Goal: Transaction & Acquisition: Purchase product/service

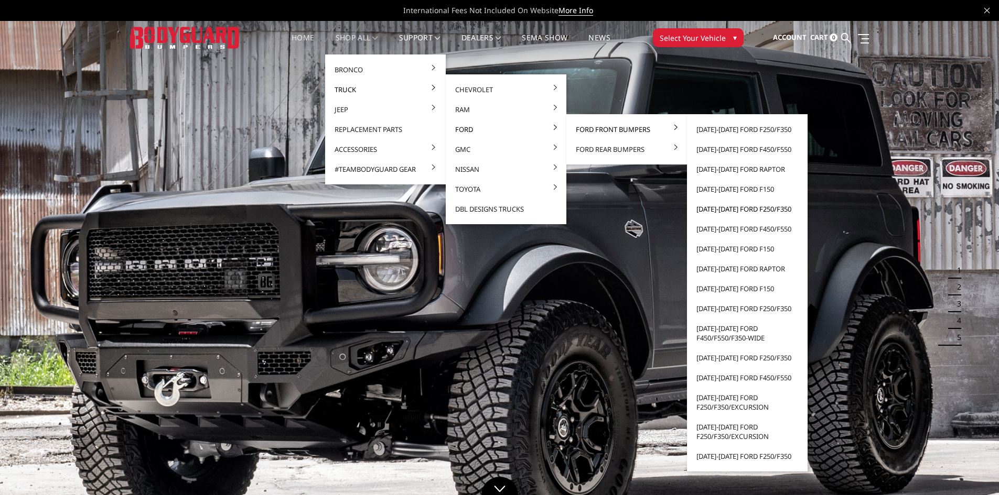
click at [724, 210] on link "[DATE]-[DATE] Ford F250/F350" at bounding box center [747, 209] width 112 height 20
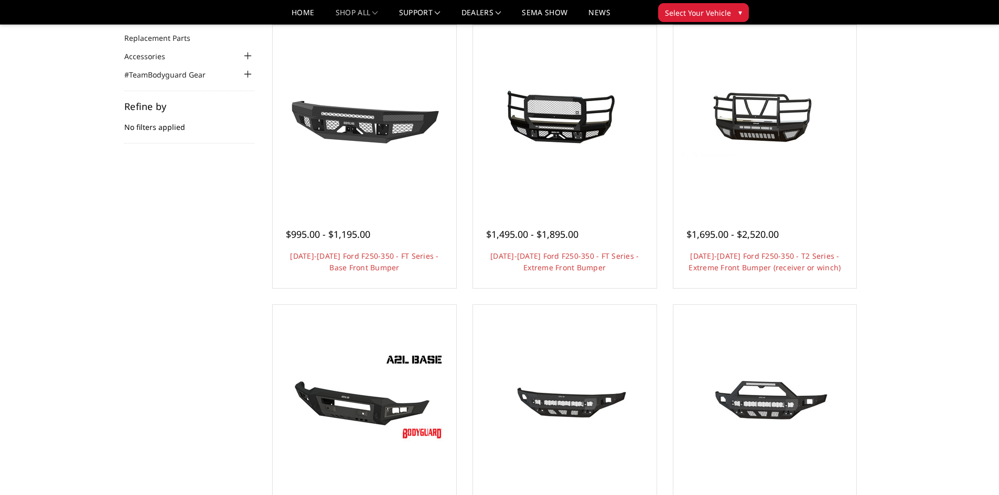
scroll to position [35, 0]
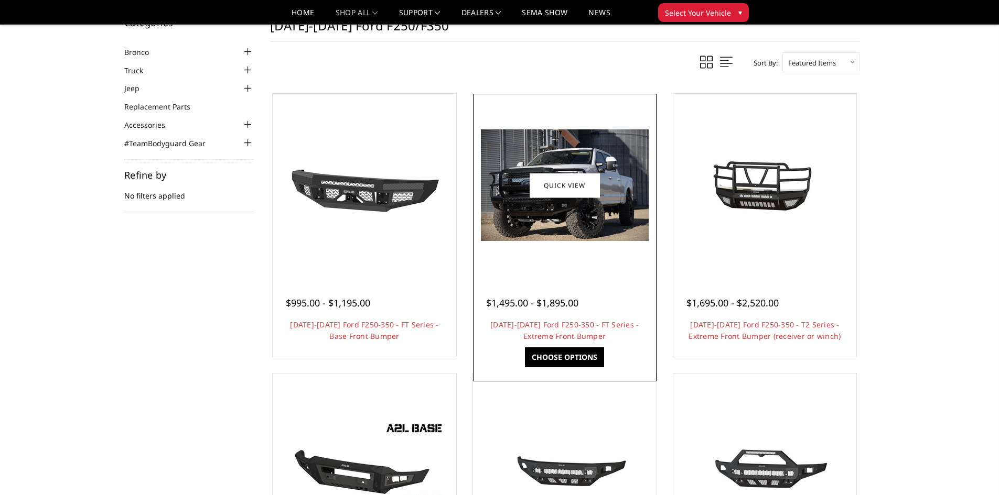
click at [536, 205] on img at bounding box center [565, 185] width 168 height 112
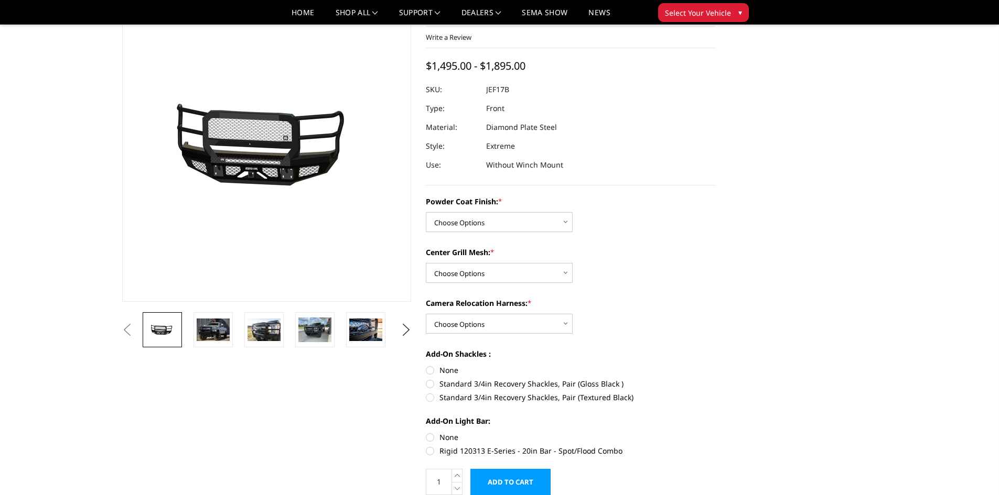
scroll to position [70, 0]
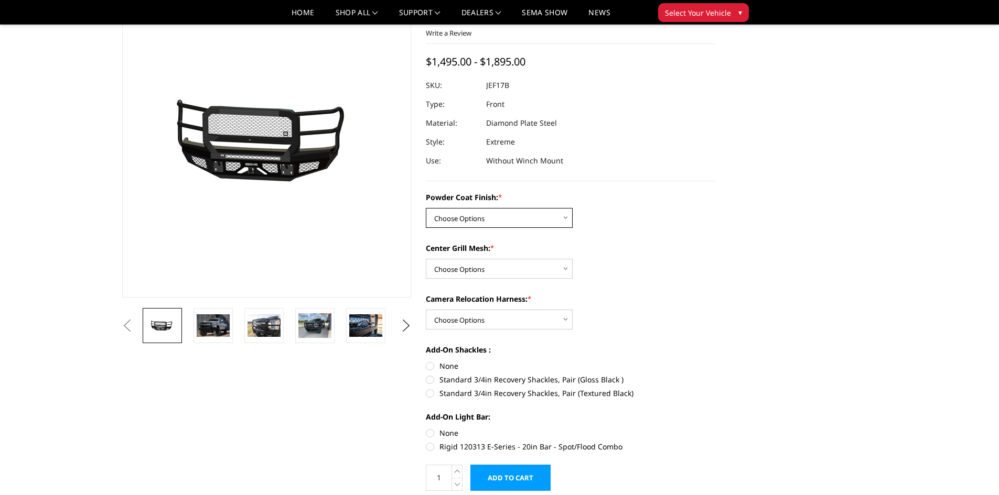
click at [566, 219] on select "Choose Options Bare Metal Gloss Black Powder Coat Textured Black Powder Coat" at bounding box center [499, 218] width 147 height 20
select select "3222"
click at [426, 208] on select "Choose Options Bare Metal Gloss Black Powder Coat Textured Black Powder Coat" at bounding box center [499, 218] width 147 height 20
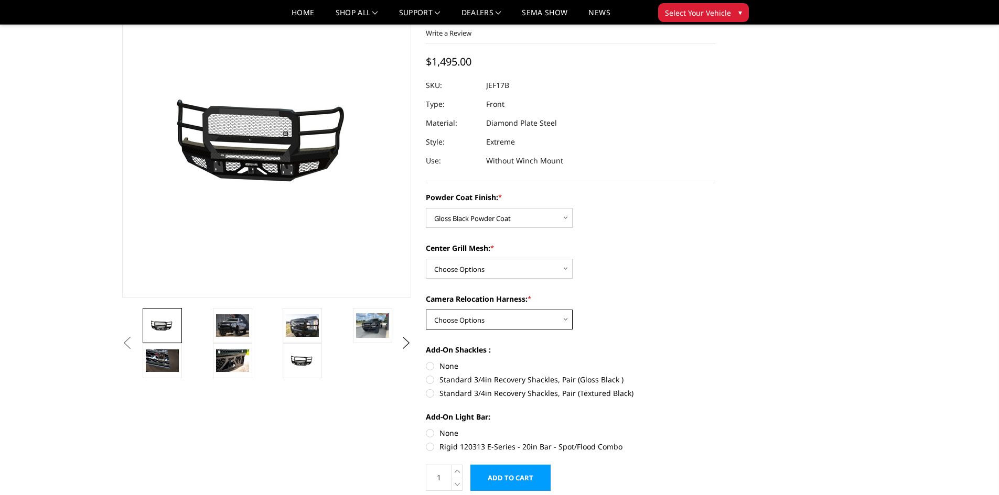
click at [567, 321] on select "Choose Options WITH Camera Relocation Harness WITHOUT Camera Relocation Harness" at bounding box center [499, 320] width 147 height 20
select select "3226"
click at [426, 310] on select "Choose Options WITH Camera Relocation Harness WITHOUT Camera Relocation Harness" at bounding box center [499, 320] width 147 height 20
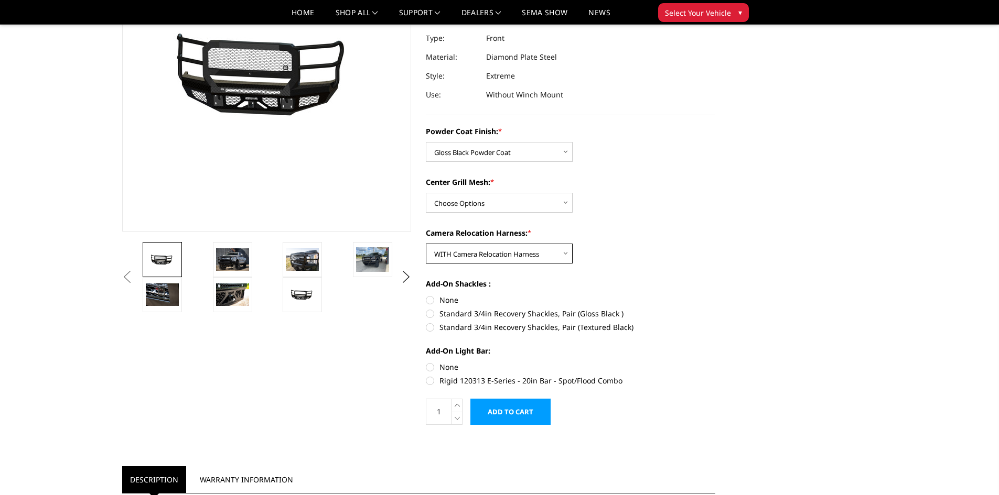
scroll to position [175, 0]
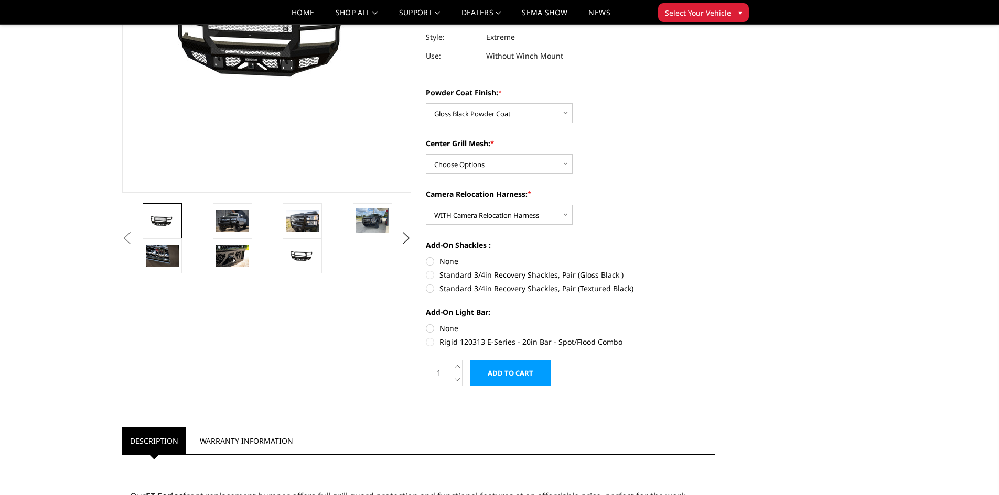
click at [431, 341] on label "Rigid 120313 E-Series - 20in Bar - Spot/Flood Combo" at bounding box center [570, 342] width 289 height 11
click at [715, 323] on input "Rigid 120313 E-Series - 20in Bar - Spot/Flood Combo" at bounding box center [715, 323] width 1 height 1
radio input "true"
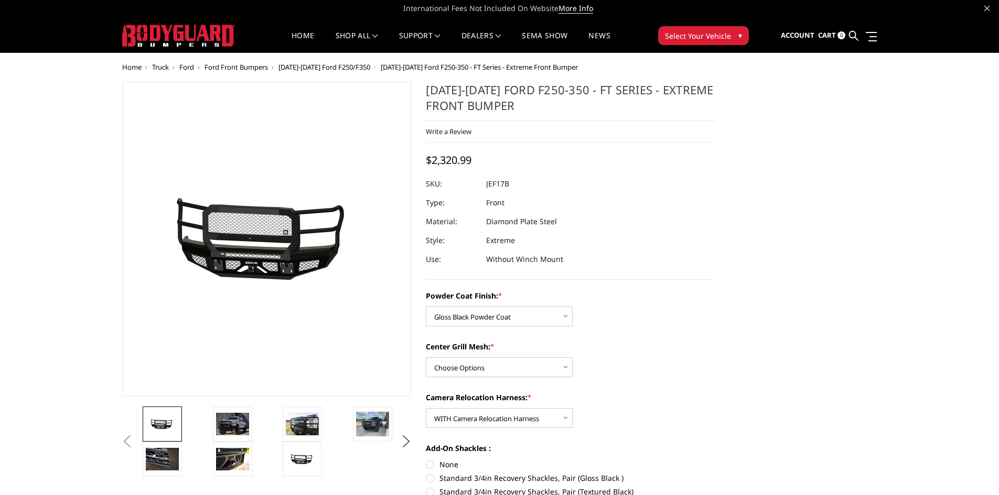
scroll to position [0, 0]
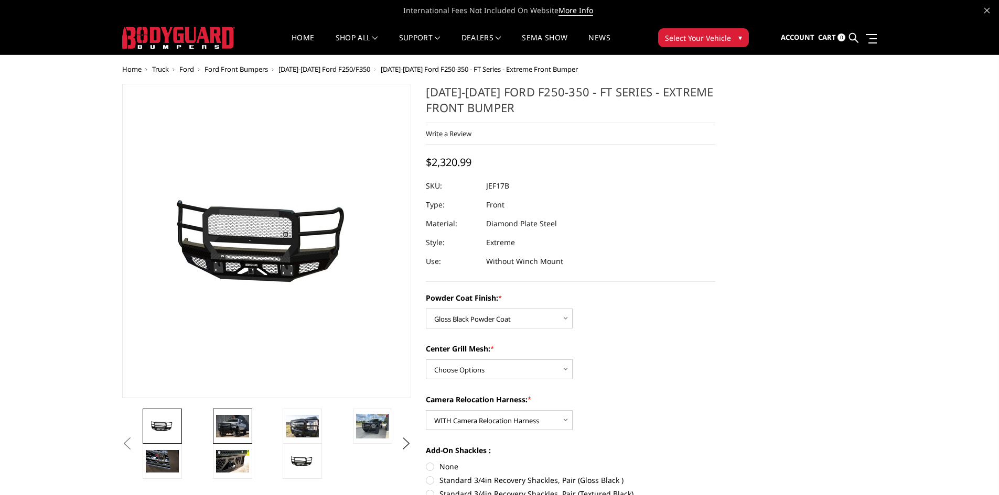
click at [225, 425] on img at bounding box center [232, 426] width 33 height 22
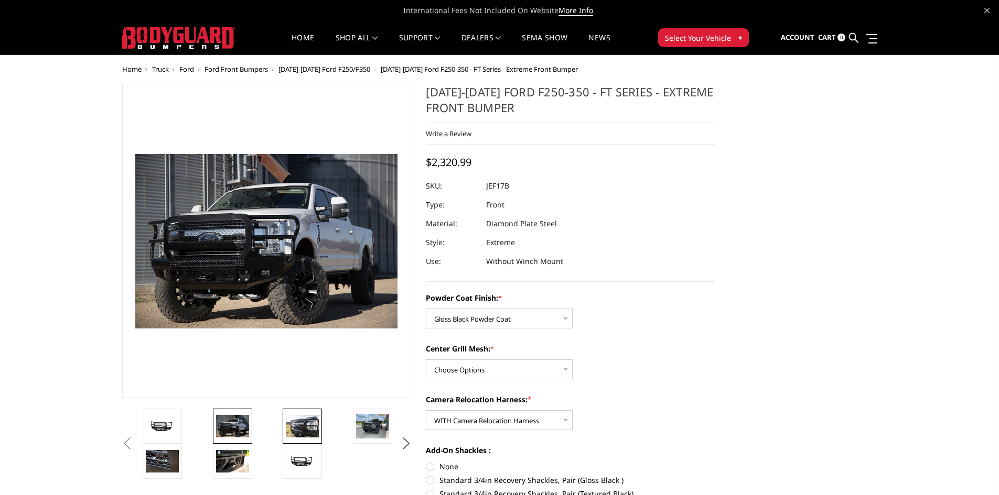
click at [302, 424] on img at bounding box center [302, 426] width 33 height 22
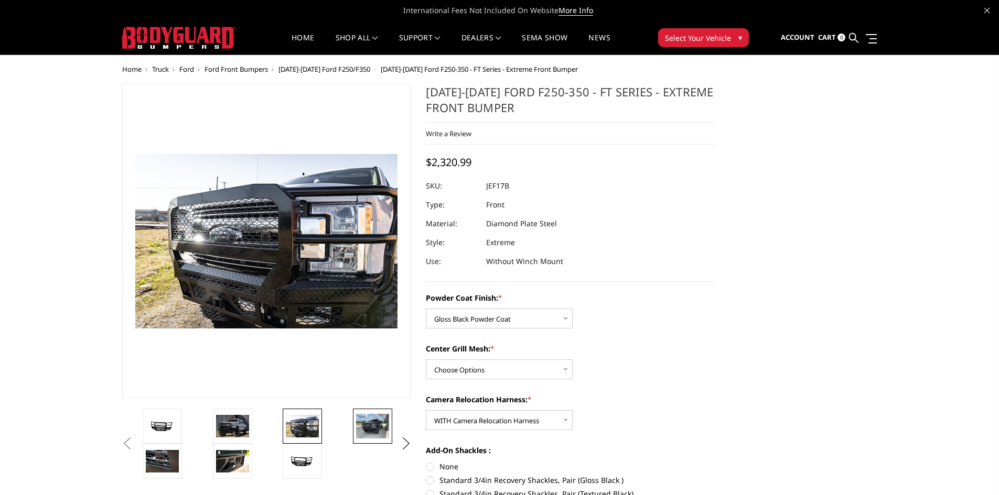
click at [374, 429] on img at bounding box center [372, 426] width 33 height 25
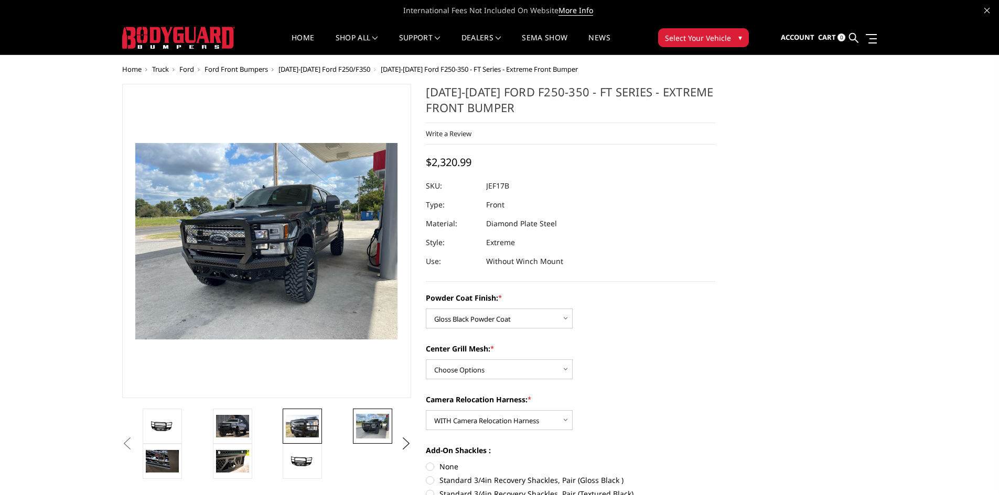
click at [312, 428] on img at bounding box center [302, 426] width 33 height 22
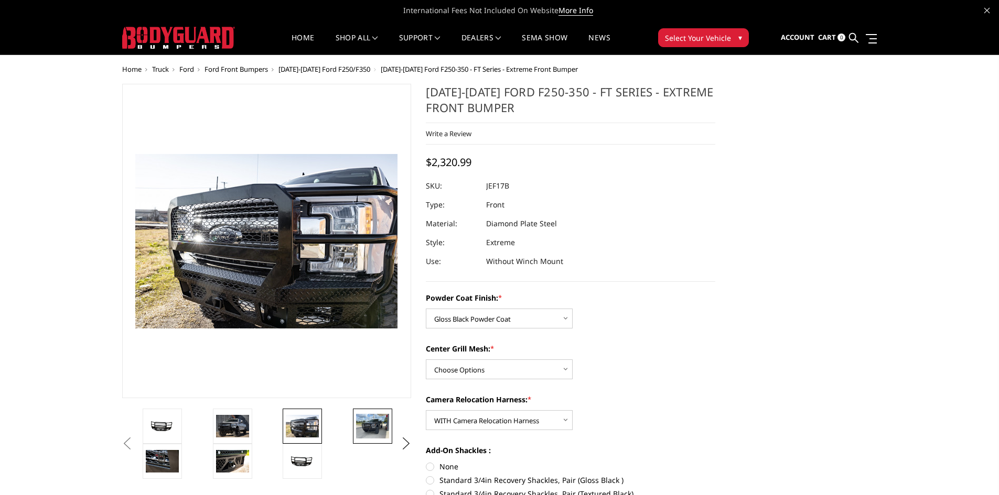
click at [376, 430] on img at bounding box center [372, 426] width 33 height 25
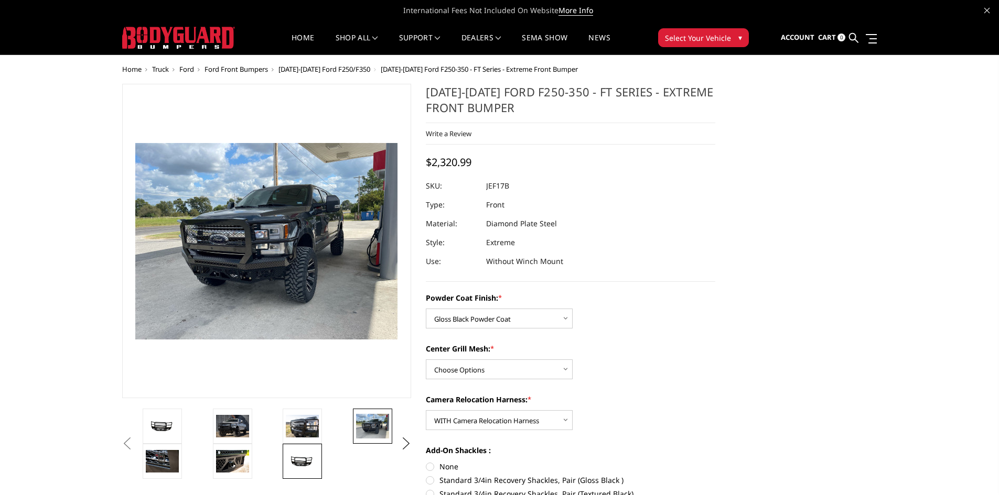
click at [305, 462] on img at bounding box center [302, 462] width 33 height 16
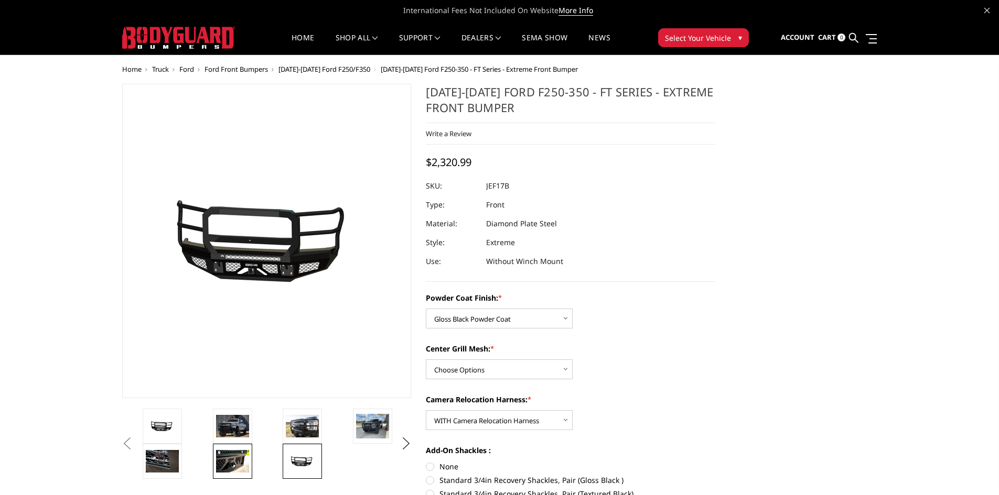
click at [240, 454] on img at bounding box center [232, 461] width 33 height 22
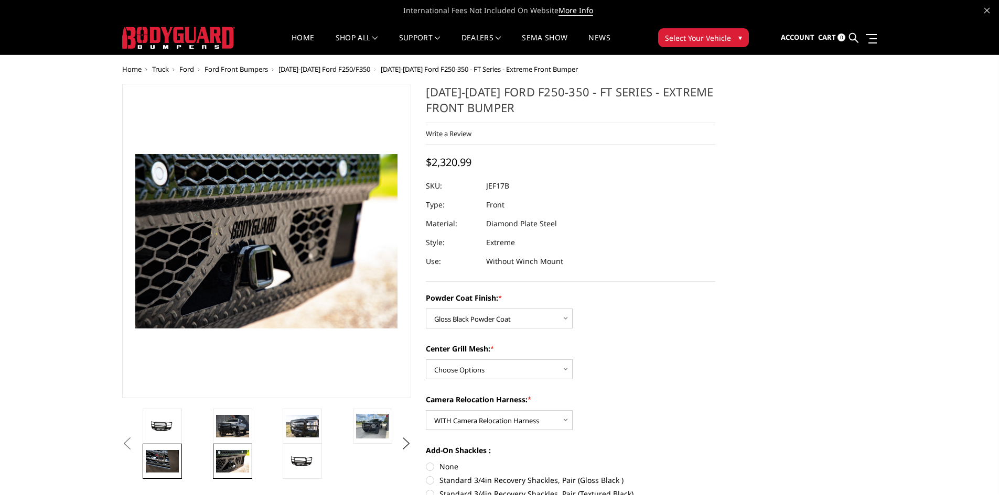
click at [171, 452] on img at bounding box center [162, 461] width 33 height 22
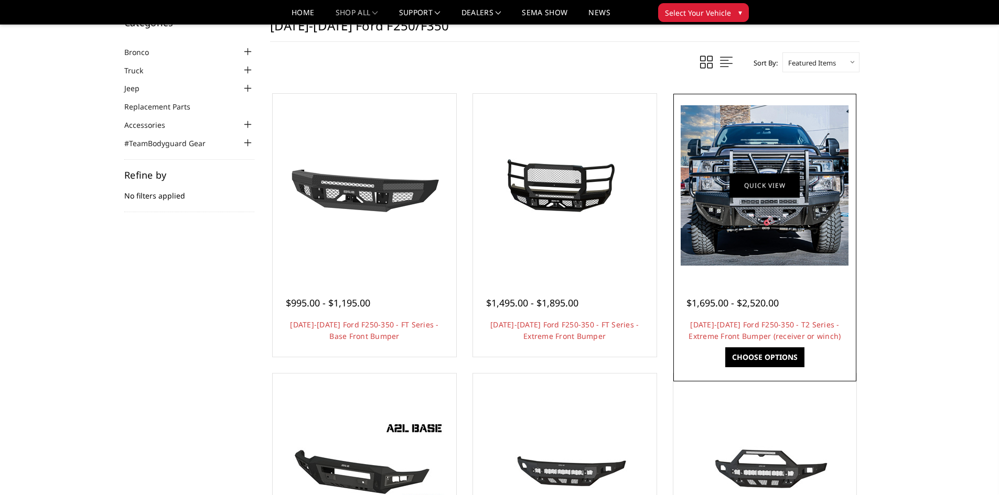
click at [764, 197] on link "Quick view" at bounding box center [764, 185] width 70 height 25
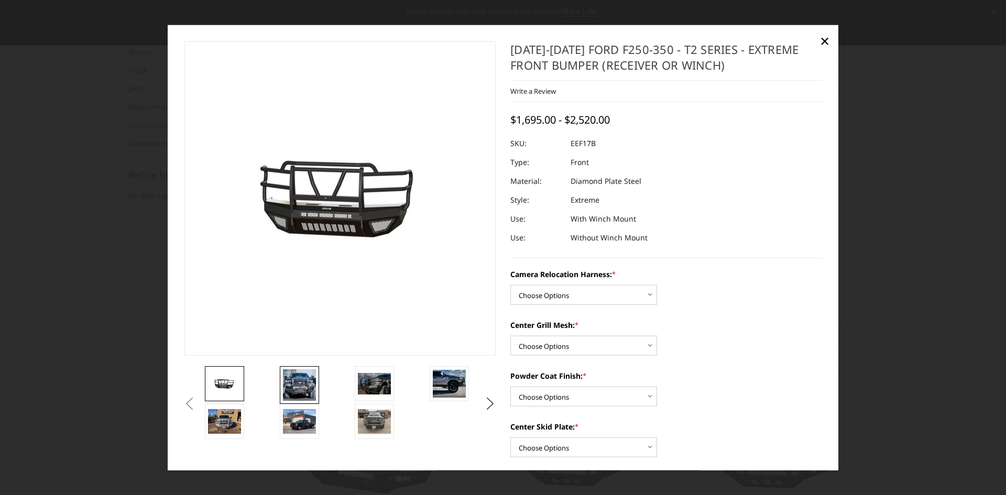
click at [296, 387] on img at bounding box center [299, 385] width 33 height 31
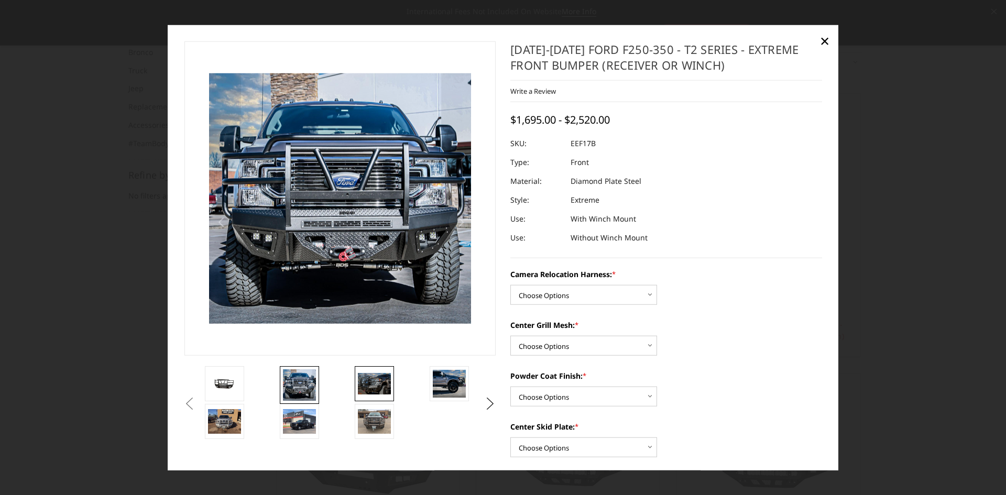
click at [367, 387] on img at bounding box center [374, 383] width 33 height 21
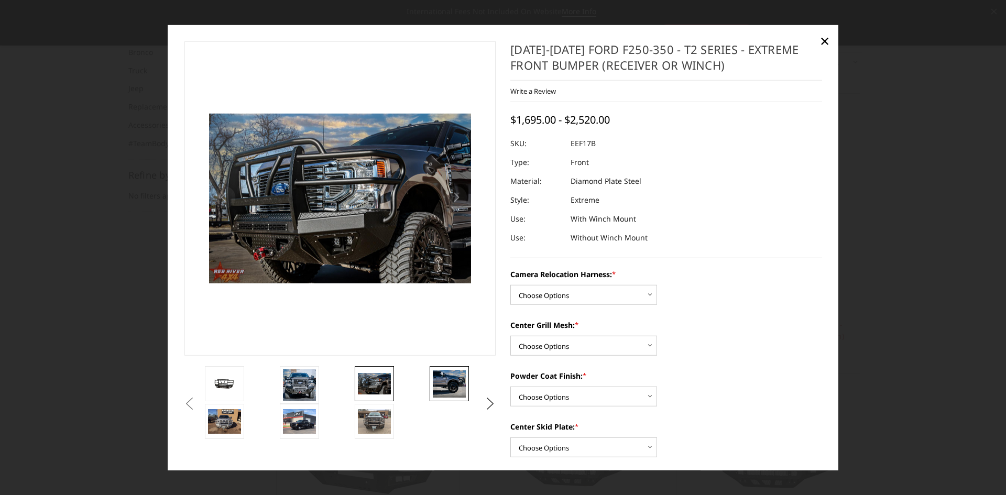
click at [444, 392] on img at bounding box center [449, 384] width 33 height 28
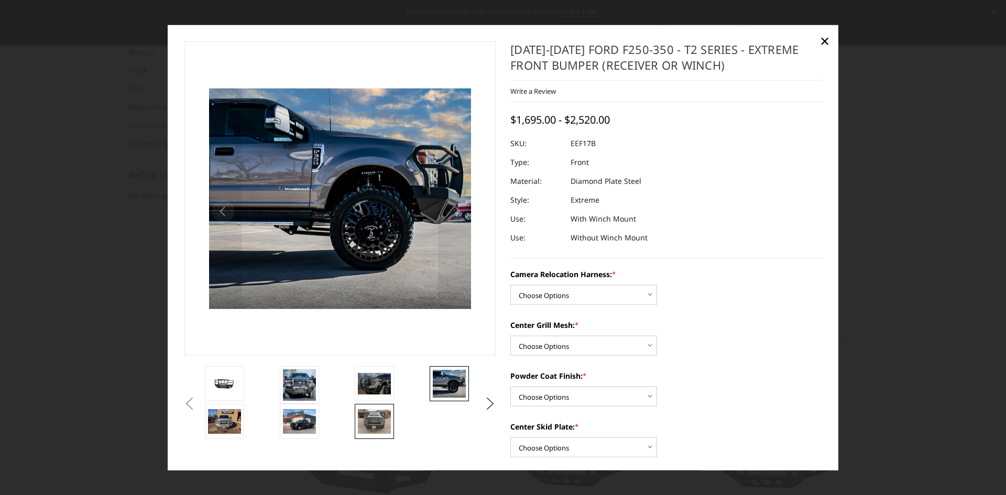
click at [377, 423] on img at bounding box center [374, 421] width 33 height 25
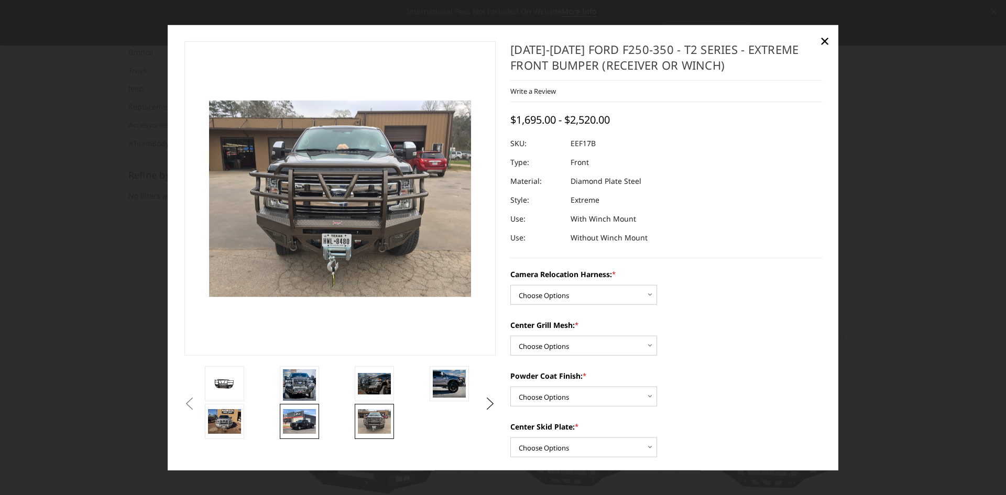
click at [300, 419] on img at bounding box center [299, 421] width 33 height 25
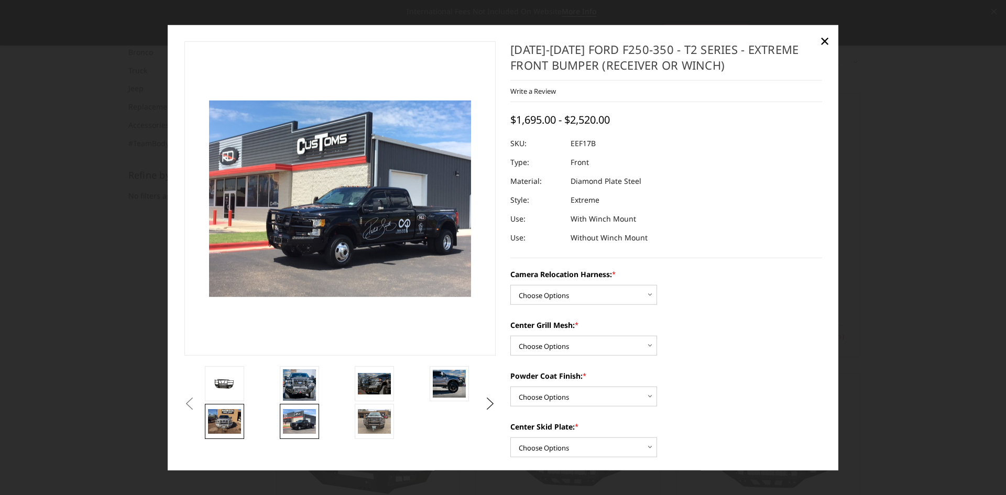
click at [224, 419] on img at bounding box center [224, 421] width 33 height 25
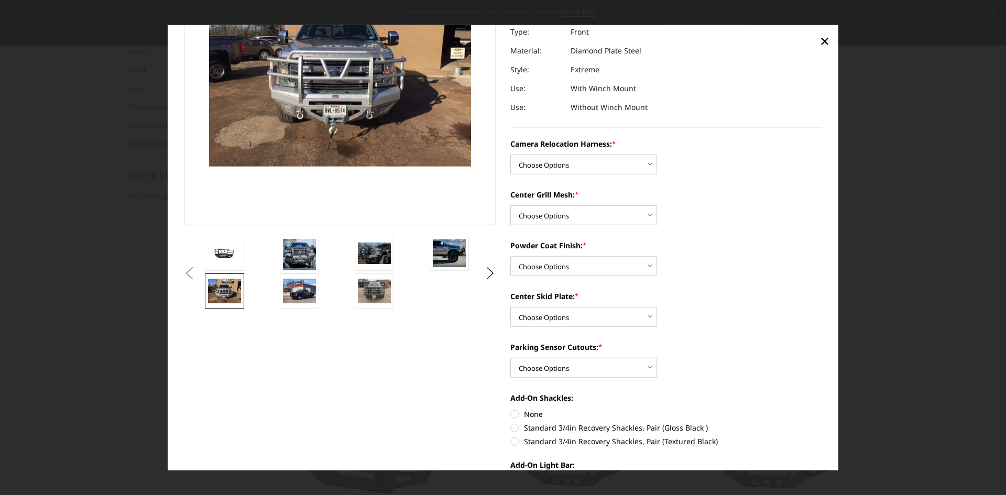
scroll to position [140, 0]
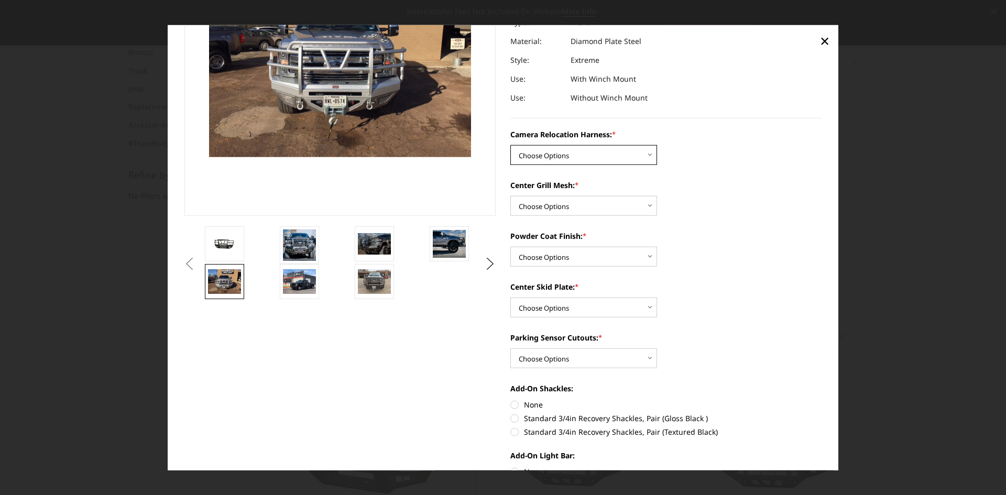
click at [652, 157] on select "Choose Options Without camera harness With camera harness" at bounding box center [584, 155] width 147 height 20
select select "3786"
click at [511, 145] on select "Choose Options Without camera harness With camera harness" at bounding box center [584, 155] width 147 height 20
click at [635, 204] on select "Choose Options Without expanded metal With expanded metal" at bounding box center [584, 206] width 147 height 20
select select "3784"
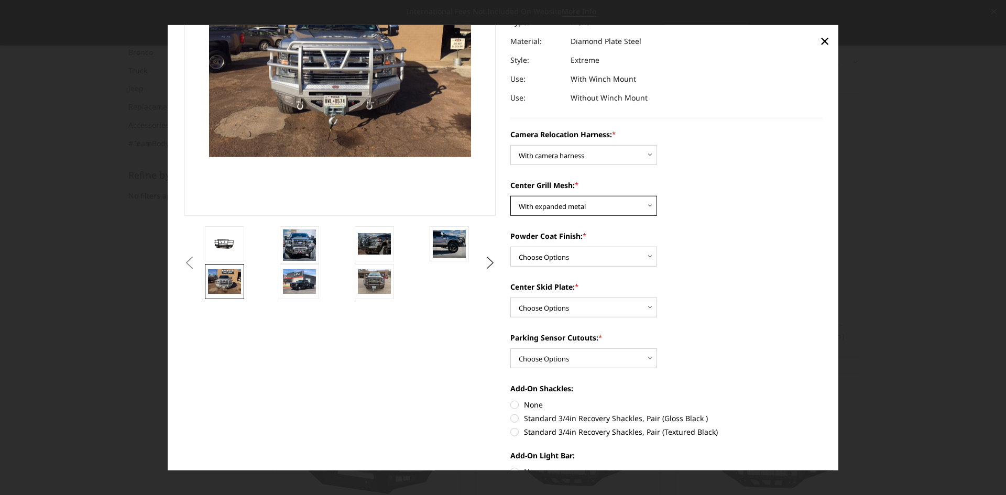
click at [511, 196] on select "Choose Options Without expanded metal With expanded metal" at bounding box center [584, 206] width 147 height 20
click at [641, 261] on select "Choose Options Textured Black Powder Coat Gloss Black Powder Coat Bare Metal" at bounding box center [584, 257] width 147 height 20
select select "3782"
click at [511, 247] on select "Choose Options Textured Black Powder Coat Gloss Black Powder Coat Bare Metal" at bounding box center [584, 257] width 147 height 20
click at [643, 357] on select "Choose Options No - Without Parking Sensor Cutouts" at bounding box center [584, 359] width 147 height 20
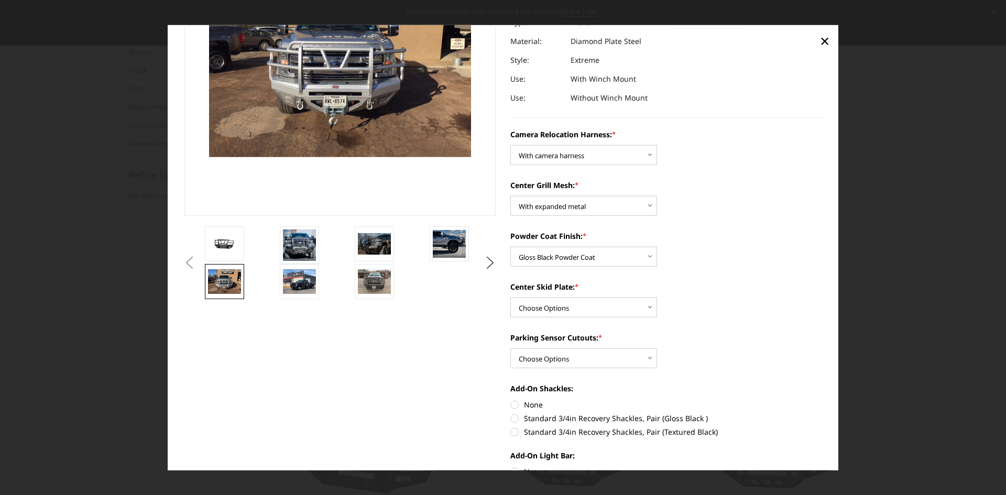
click at [707, 360] on div "Parking Sensor Cutouts: * Choose Options No - Without Parking Sensor Cutouts" at bounding box center [667, 350] width 312 height 36
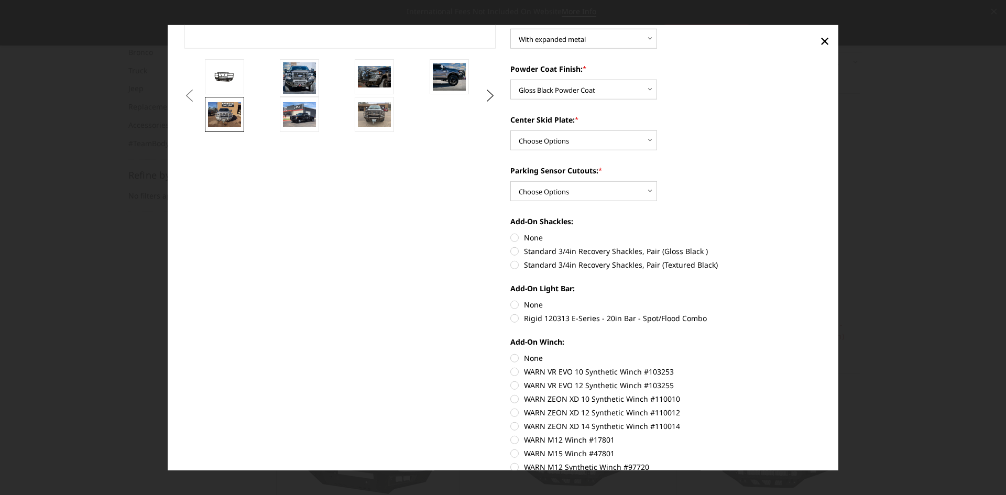
scroll to position [315, 0]
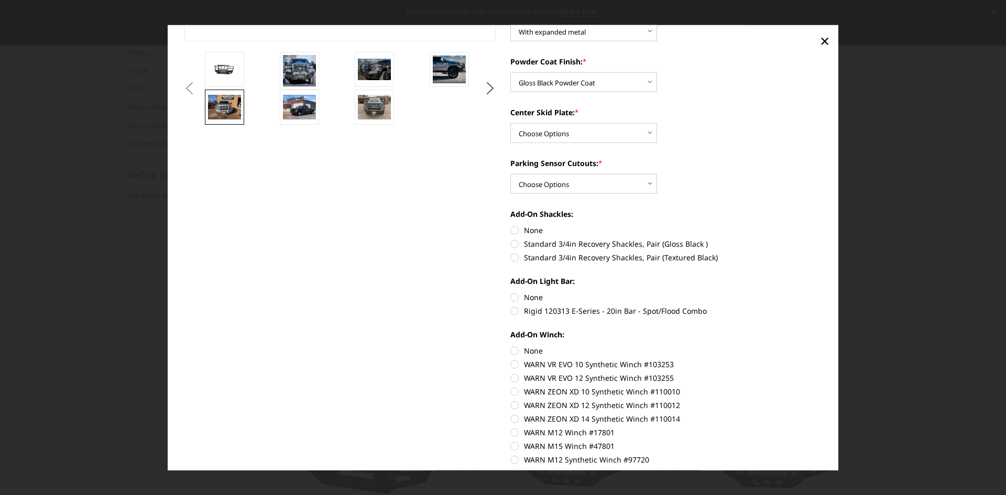
click at [512, 313] on label "Rigid 120313 E-Series - 20in Bar - Spot/Flood Combo" at bounding box center [667, 311] width 312 height 11
click at [822, 292] on input "Rigid 120313 E-Series - 20in Bar - Spot/Flood Combo" at bounding box center [822, 292] width 1 height 1
radio input "true"
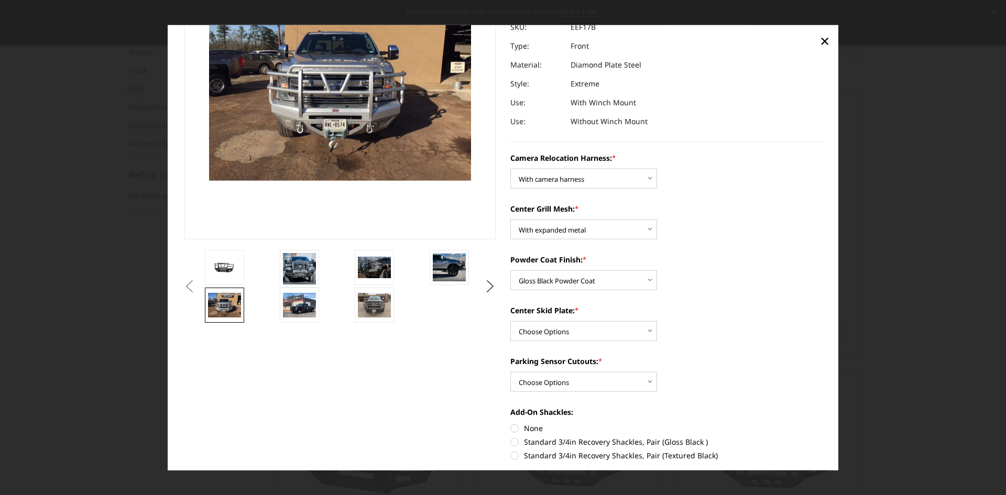
scroll to position [0, 0]
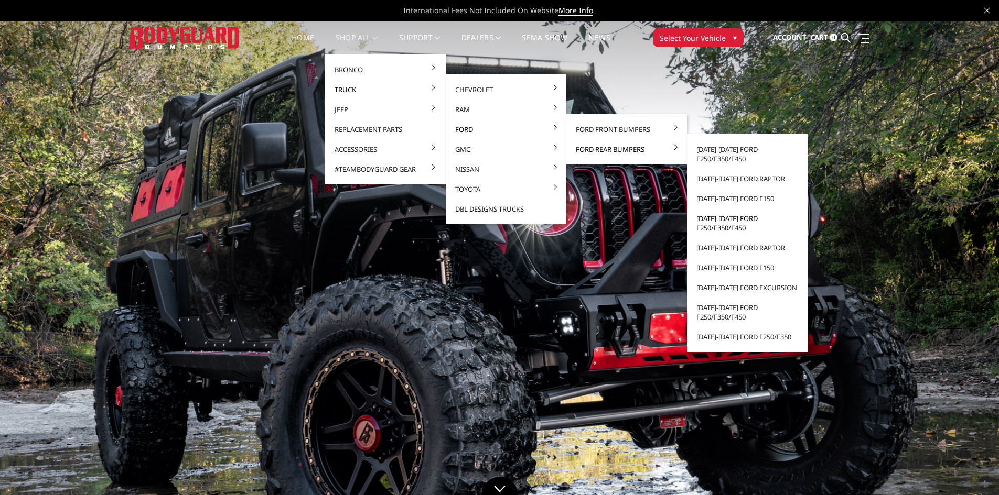
click at [735, 227] on link "[DATE]-[DATE] Ford F250/F350/F450" at bounding box center [747, 223] width 112 height 29
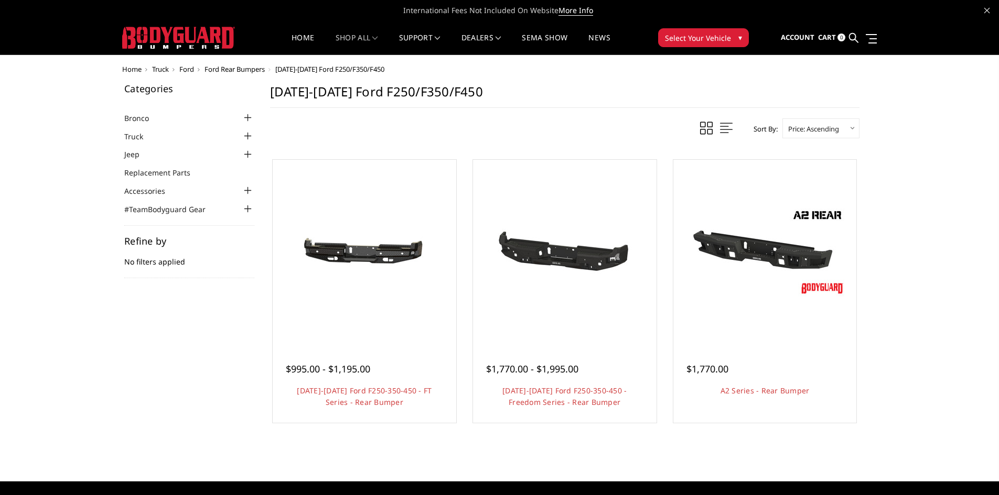
click at [746, 79] on div "Home Truck Ford Ford Rear Bumpers 2017-2022 Ford F250/F350/F450 Categories Bron…" at bounding box center [499, 260] width 755 height 389
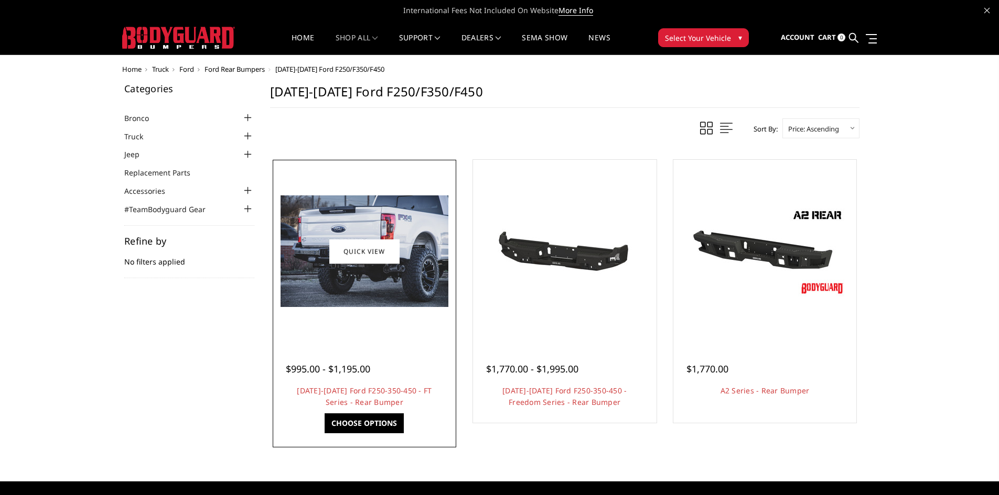
click at [385, 285] on img at bounding box center [364, 252] width 168 height 112
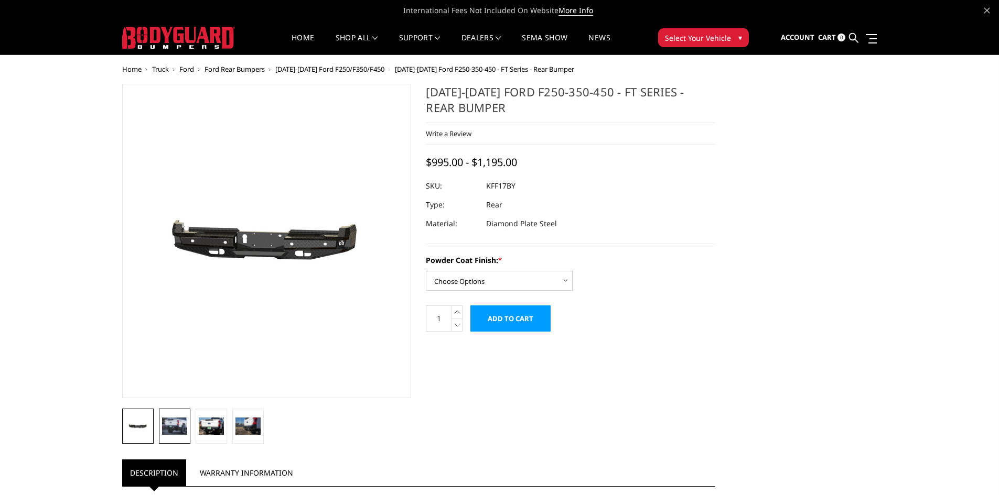
click at [165, 431] on img at bounding box center [174, 426] width 25 height 17
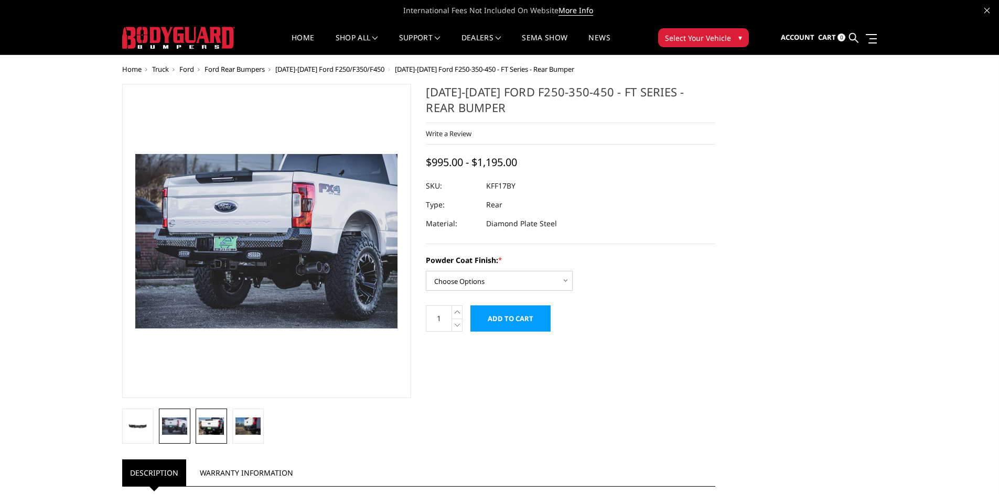
click at [203, 430] on img at bounding box center [211, 426] width 25 height 17
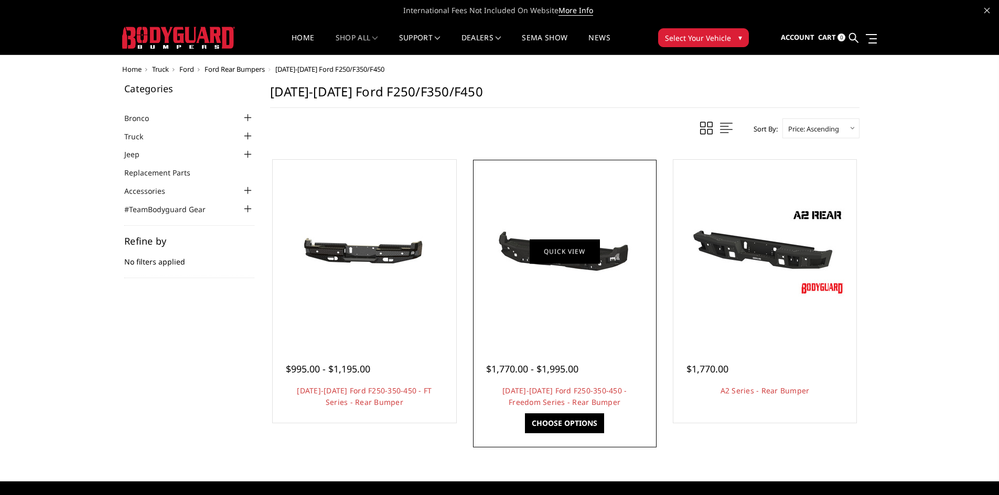
click at [566, 256] on link "Quick view" at bounding box center [564, 251] width 70 height 25
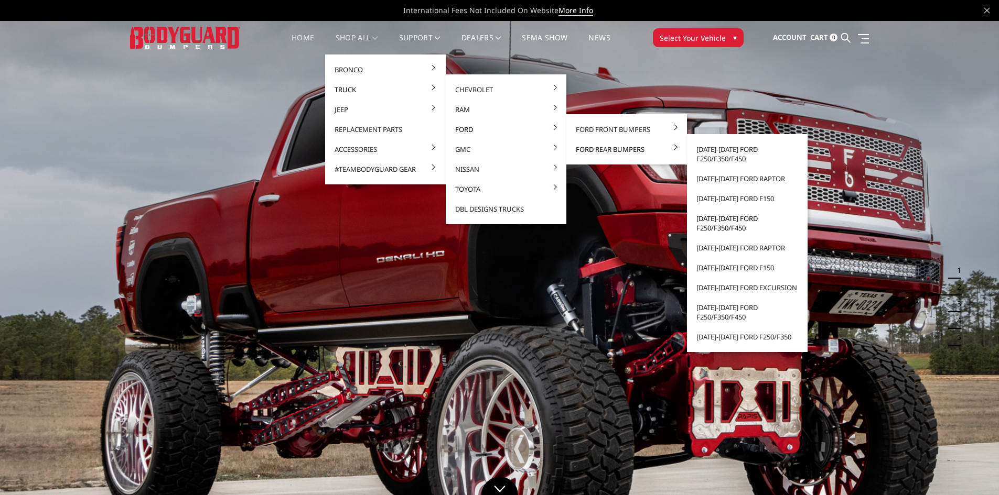
click at [732, 225] on link "[DATE]-[DATE] Ford F250/F350/F450" at bounding box center [747, 223] width 112 height 29
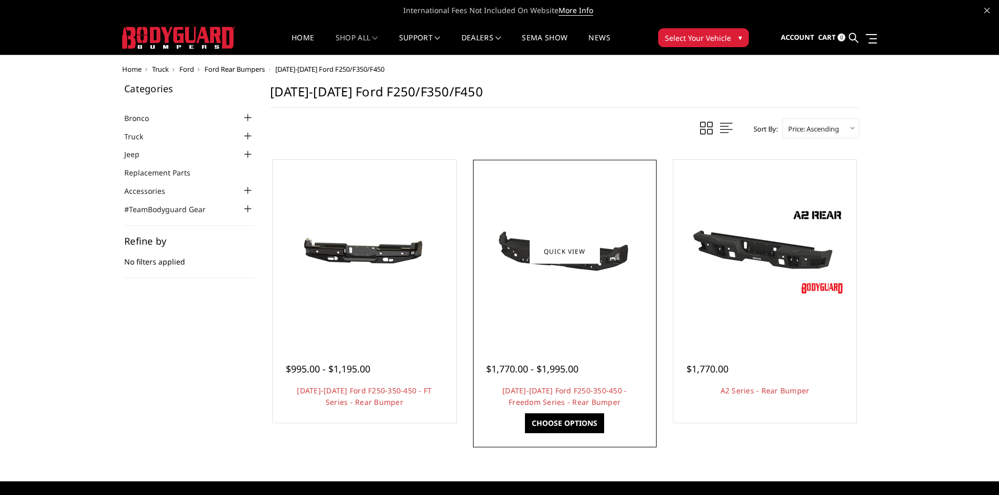
click at [574, 418] on link "Choose Options" at bounding box center [564, 424] width 79 height 20
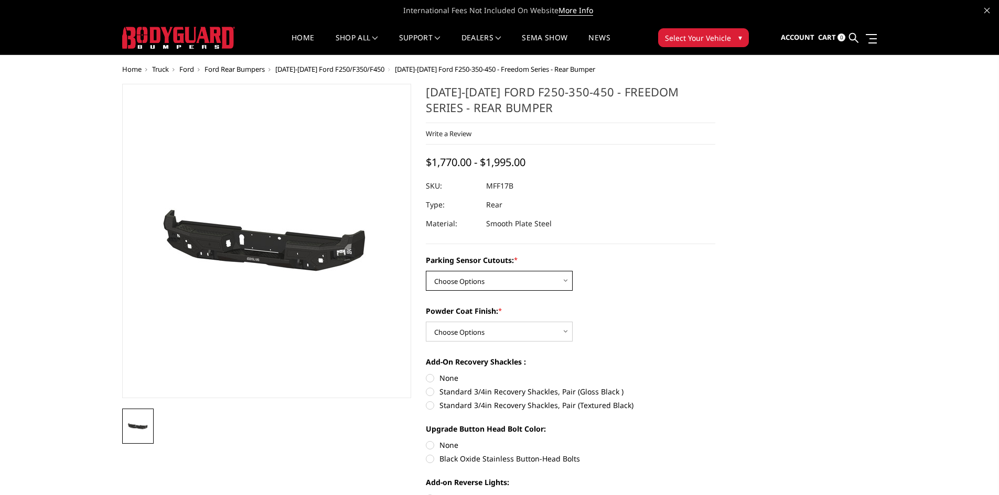
click at [562, 278] on select "Choose Options No - Without Parking Sensor Cutouts Yes - With Parking Sensor Cu…" at bounding box center [499, 281] width 147 height 20
select select "3074"
click at [426, 271] on select "Choose Options No - Without Parking Sensor Cutouts Yes - With Parking Sensor Cu…" at bounding box center [499, 281] width 147 height 20
click at [566, 335] on select "Choose Options Bare Metal Texture Black Powder Coat" at bounding box center [499, 332] width 147 height 20
select select "3076"
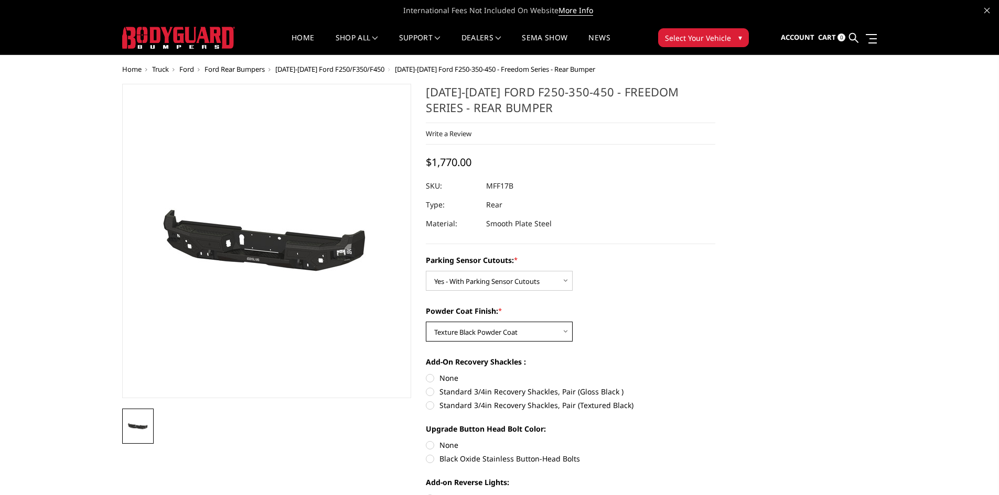
click at [426, 322] on select "Choose Options Bare Metal Texture Black Powder Coat" at bounding box center [499, 332] width 147 height 20
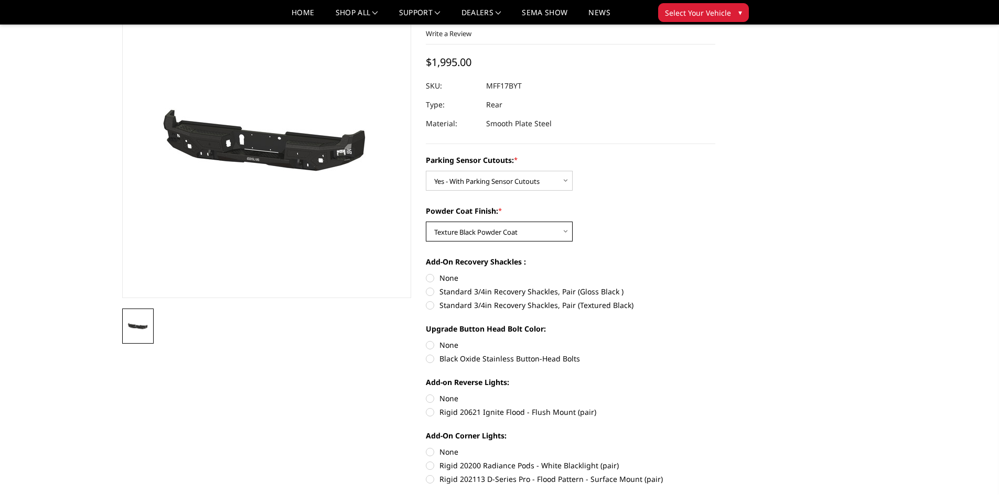
scroll to position [70, 0]
click at [515, 358] on label "Black Oxide Stainless Button-Head Bolts" at bounding box center [570, 358] width 289 height 11
click at [715, 340] on input "Black Oxide Stainless Button-Head Bolts" at bounding box center [715, 339] width 1 height 1
radio input "true"
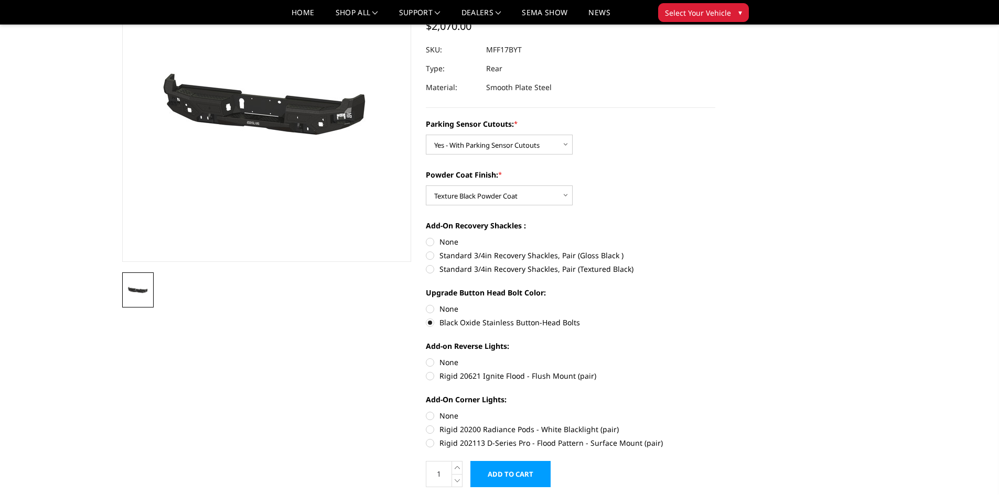
scroll to position [140, 0]
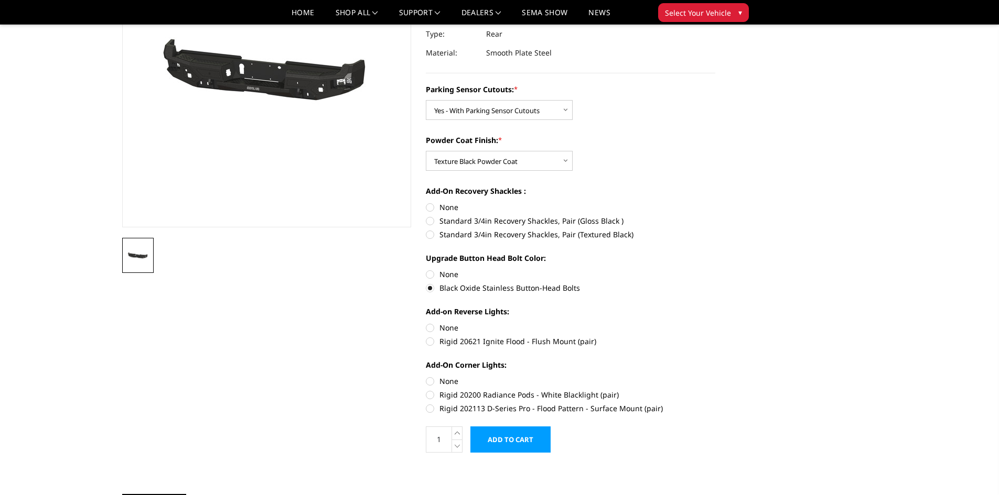
click at [511, 342] on label "Rigid 20621 Ignite Flood - Flush Mount (pair)" at bounding box center [570, 341] width 289 height 11
click at [715, 323] on input "Rigid 20621 Ignite Flood - Flush Mount (pair)" at bounding box center [715, 322] width 1 height 1
radio input "true"
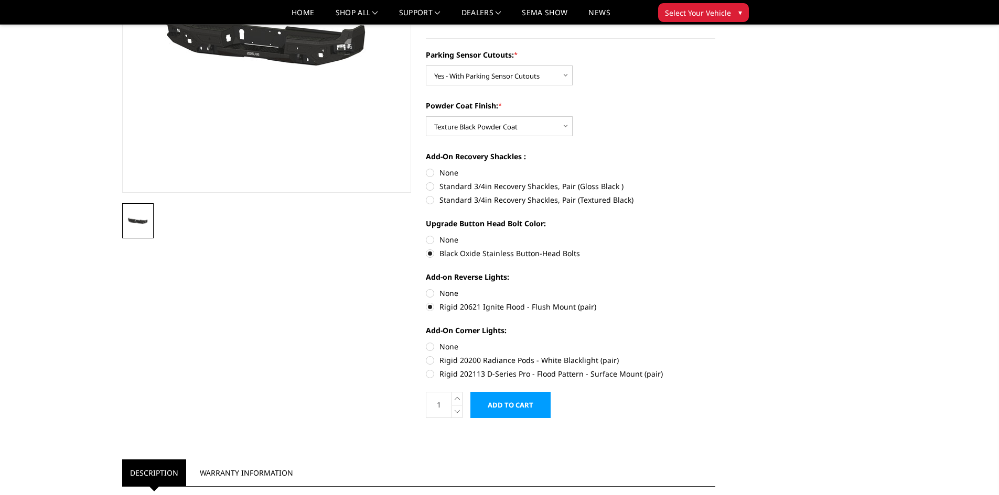
click at [620, 374] on label "Rigid 202113 D-Series Pro - Flood Pattern - Surface Mount (pair)" at bounding box center [570, 373] width 289 height 11
click at [715, 355] on input "Rigid 202113 D-Series Pro - Flood Pattern - Surface Mount (pair)" at bounding box center [715, 355] width 1 height 1
radio input "true"
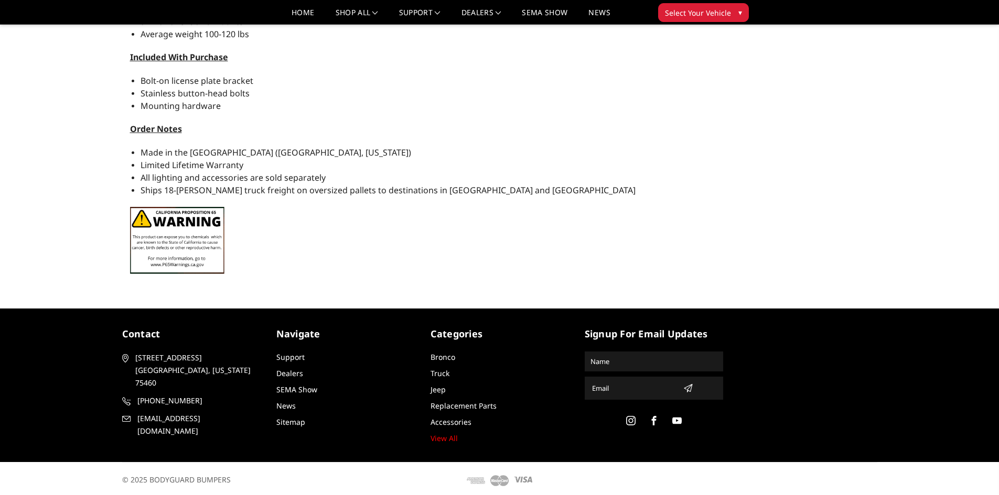
scroll to position [928, 0]
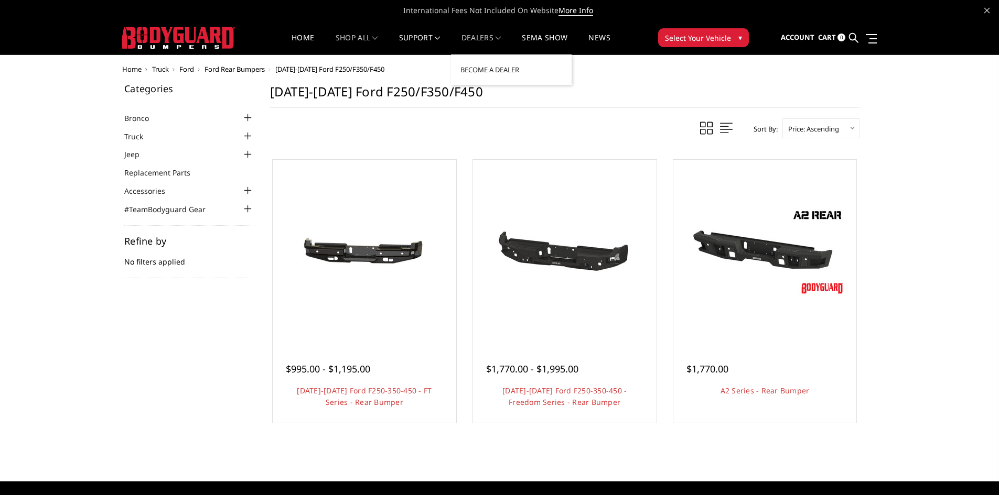
click at [495, 36] on link "Dealers" at bounding box center [481, 44] width 40 height 20
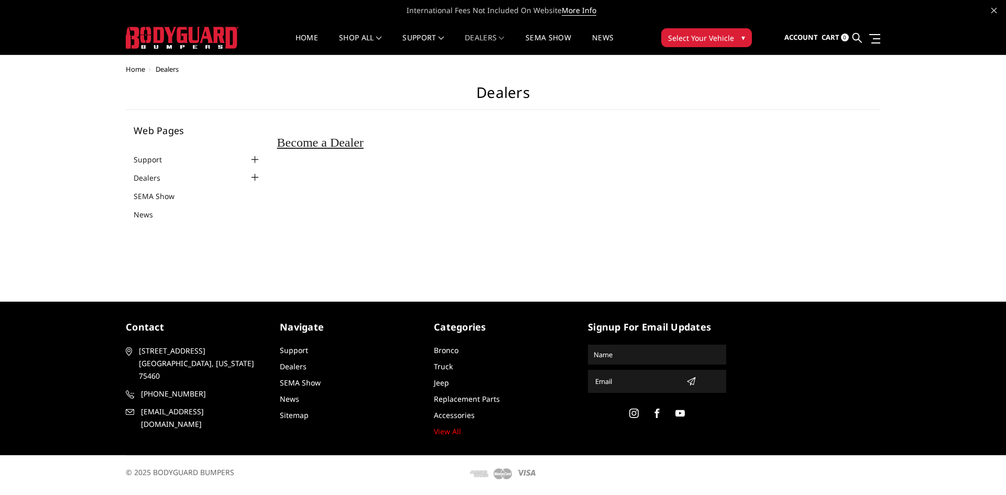
click at [253, 158] on div at bounding box center [255, 160] width 13 height 13
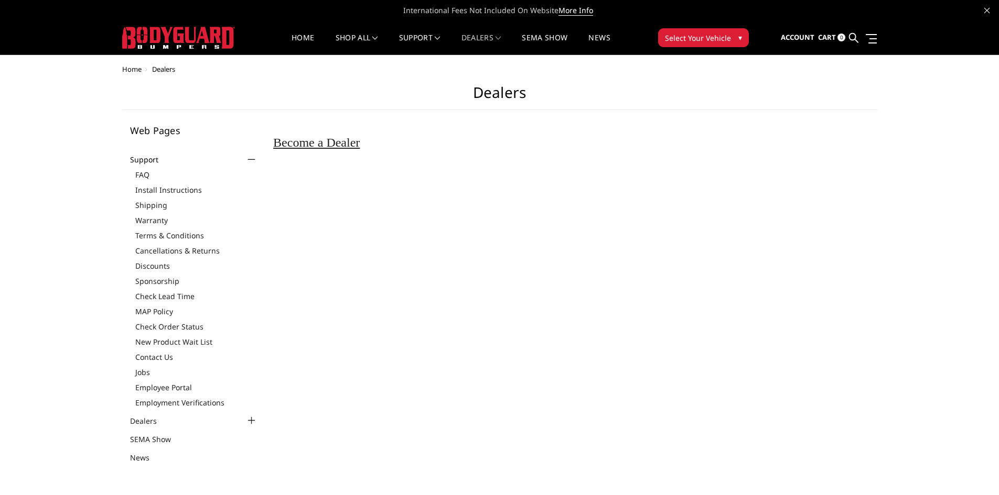
click at [253, 158] on div at bounding box center [251, 160] width 13 height 13
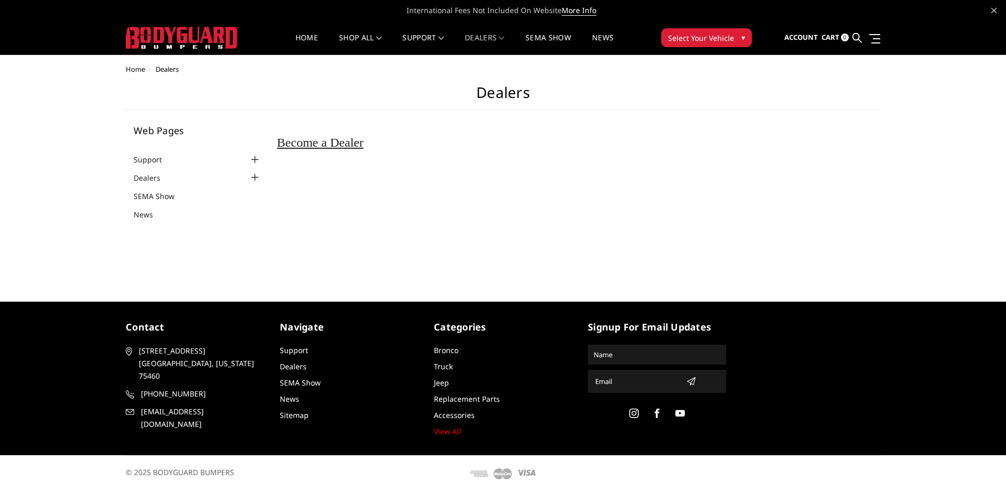
click at [252, 177] on div at bounding box center [255, 177] width 13 height 13
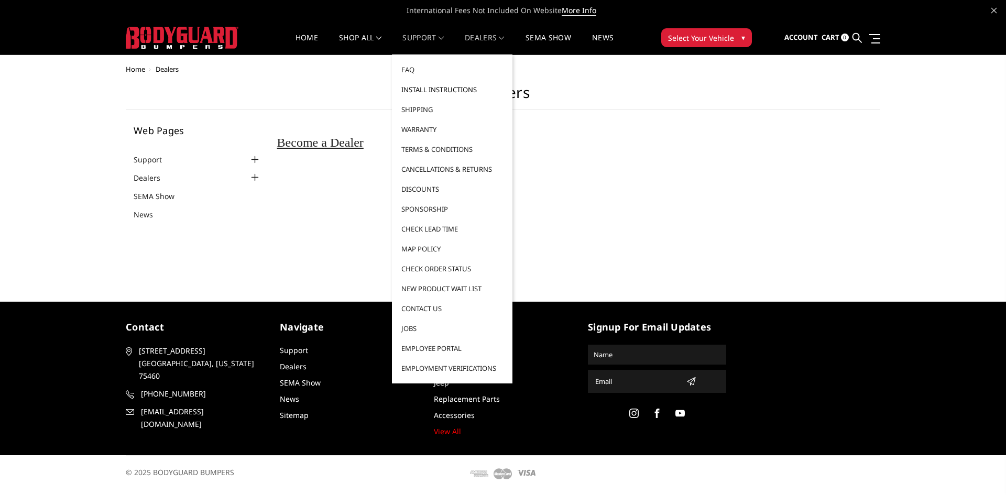
click at [438, 89] on link "Install Instructions" at bounding box center [452, 90] width 112 height 20
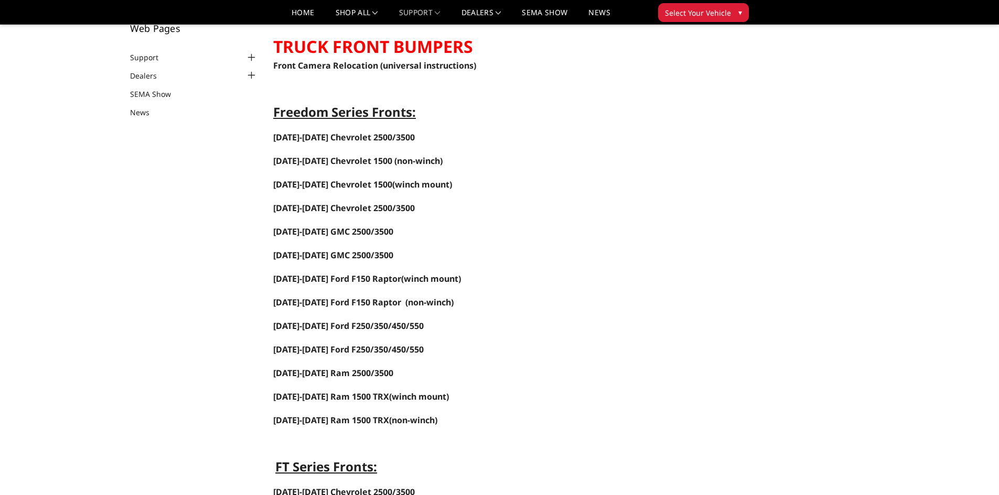
scroll to position [105, 0]
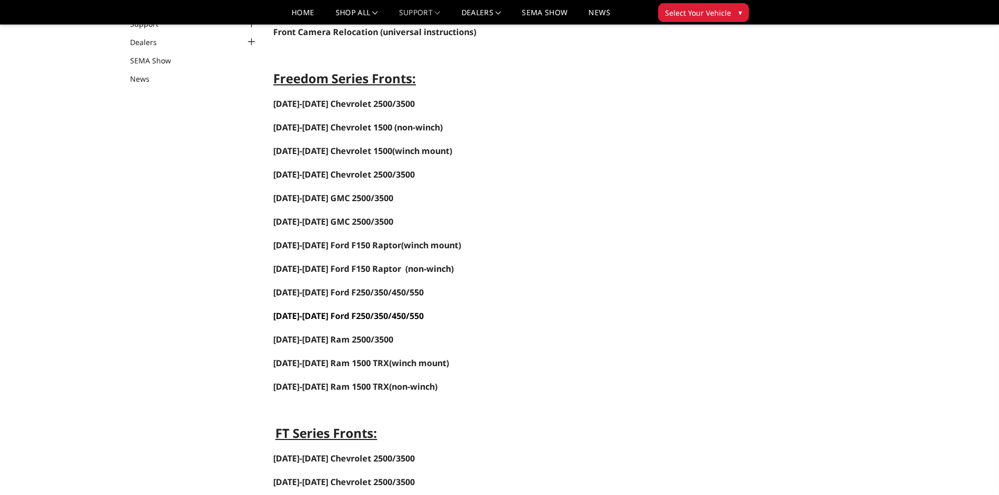
click at [362, 319] on span "2017-2022 Ford F250/350/450/550" at bounding box center [348, 316] width 150 height 12
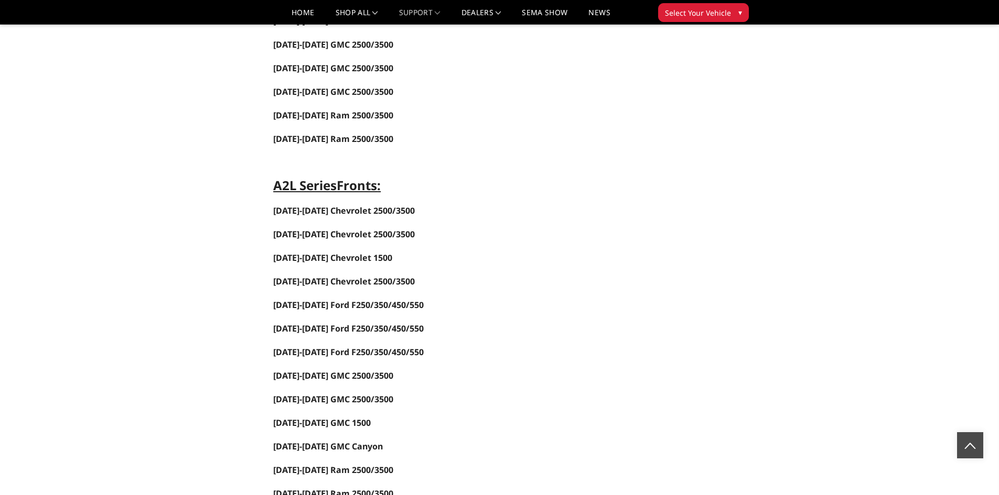
scroll to position [1223, 0]
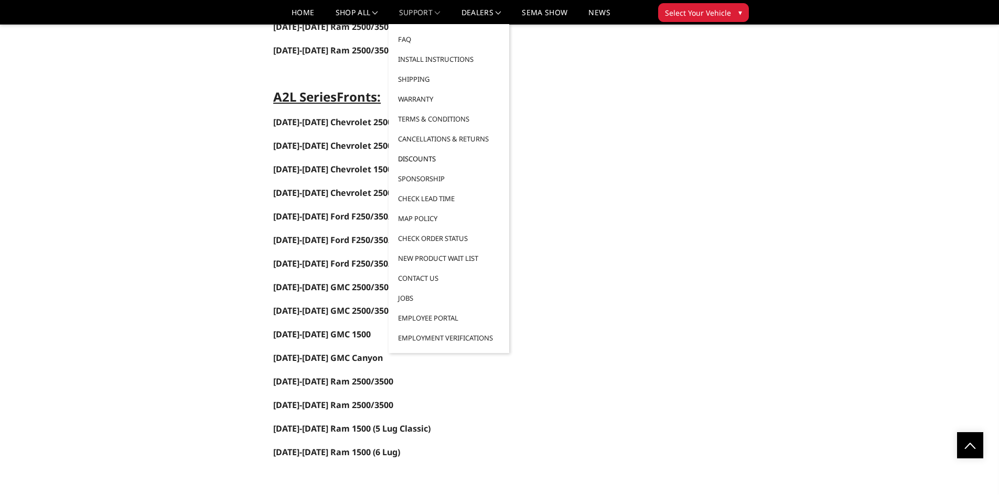
click at [424, 159] on link "Discounts" at bounding box center [449, 159] width 112 height 20
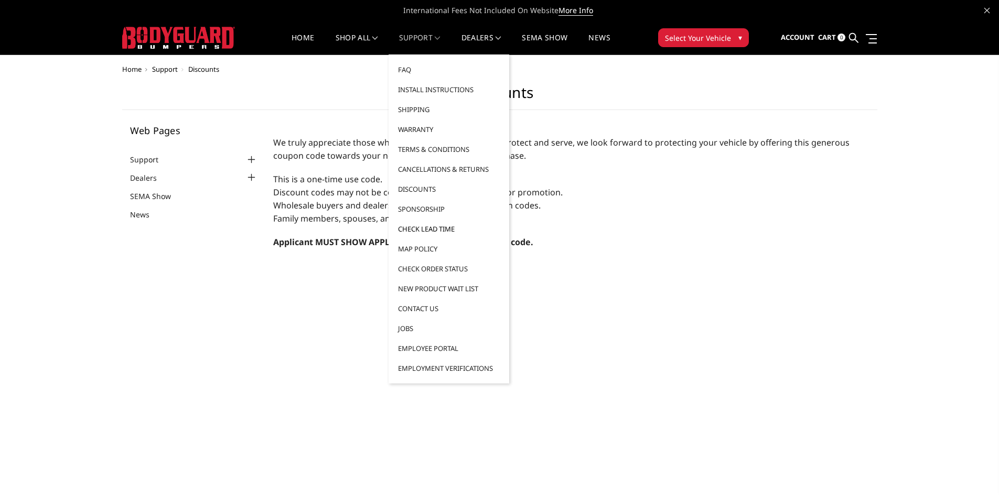
click at [442, 230] on link "Check Lead Time" at bounding box center [449, 229] width 112 height 20
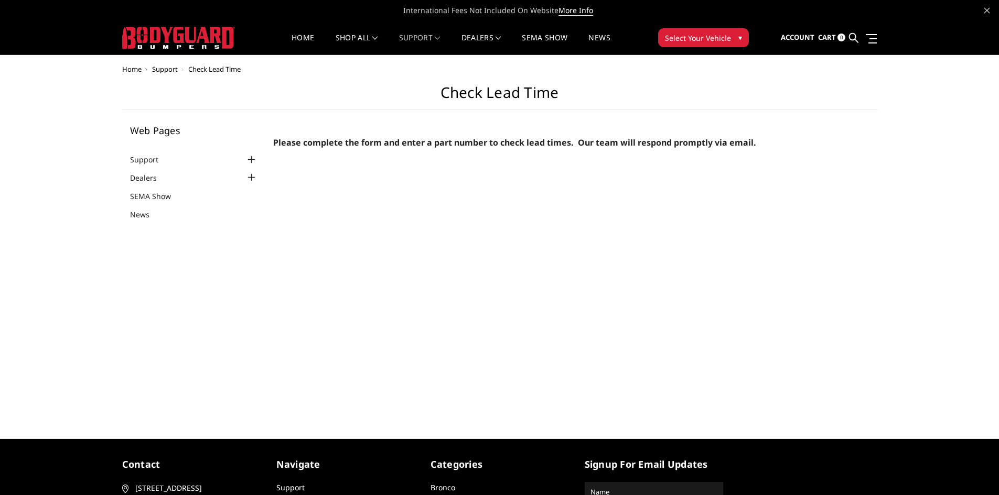
select select "US"
